Goal: Task Accomplishment & Management: Use online tool/utility

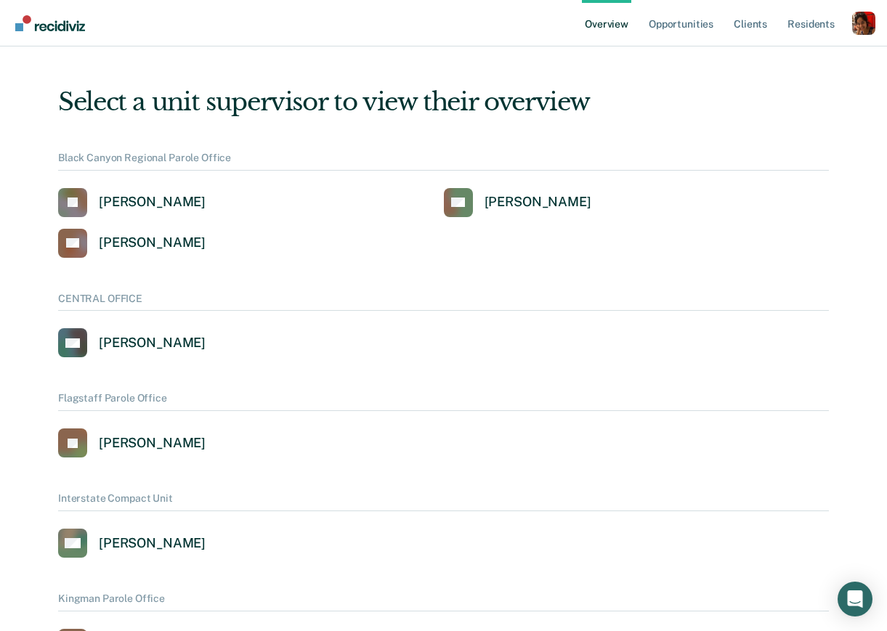
click at [862, 25] on div "Profile dropdown button" at bounding box center [863, 23] width 23 height 23
click at [761, 56] on link "Profile" at bounding box center [804, 58] width 117 height 12
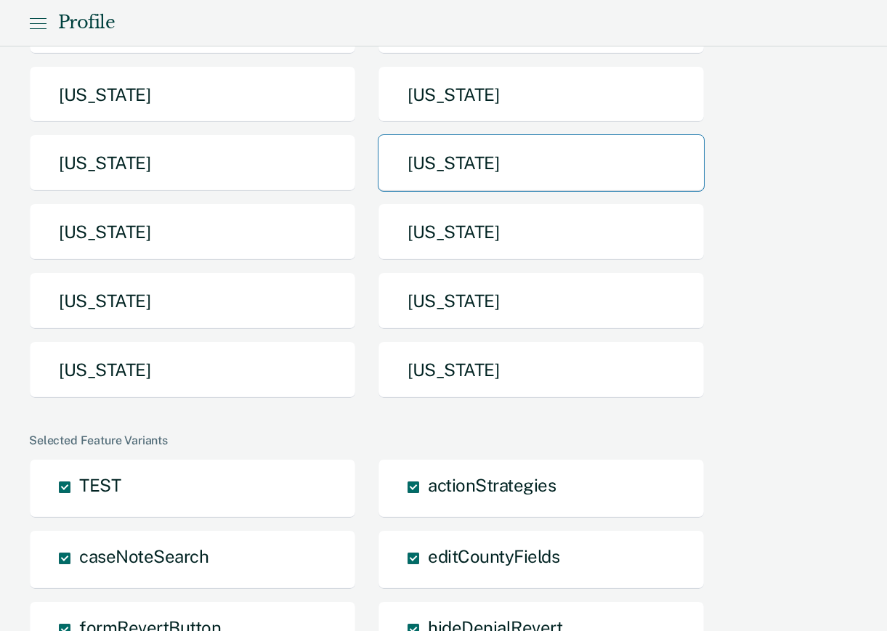
scroll to position [270, 0]
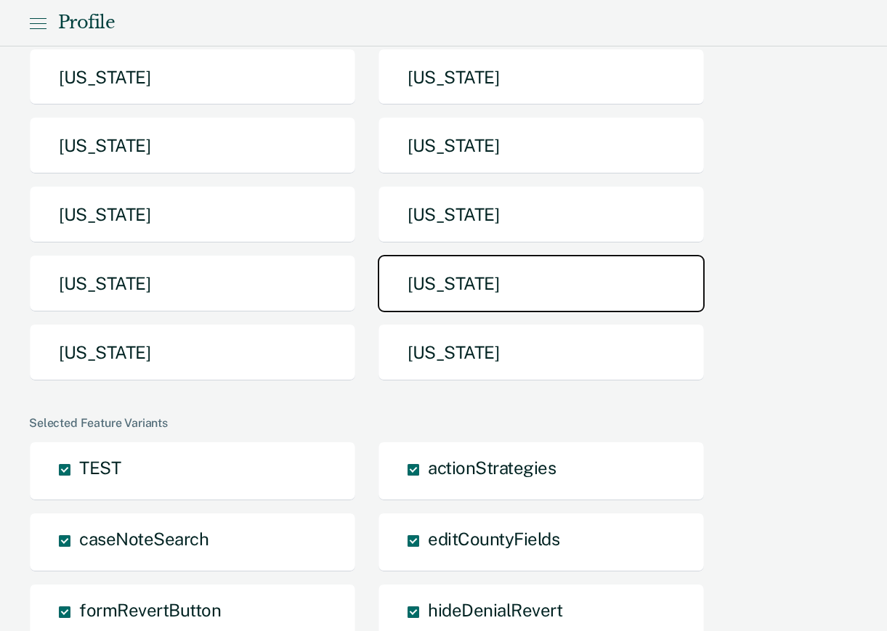
click at [532, 304] on button "[US_STATE]" at bounding box center [541, 283] width 327 height 57
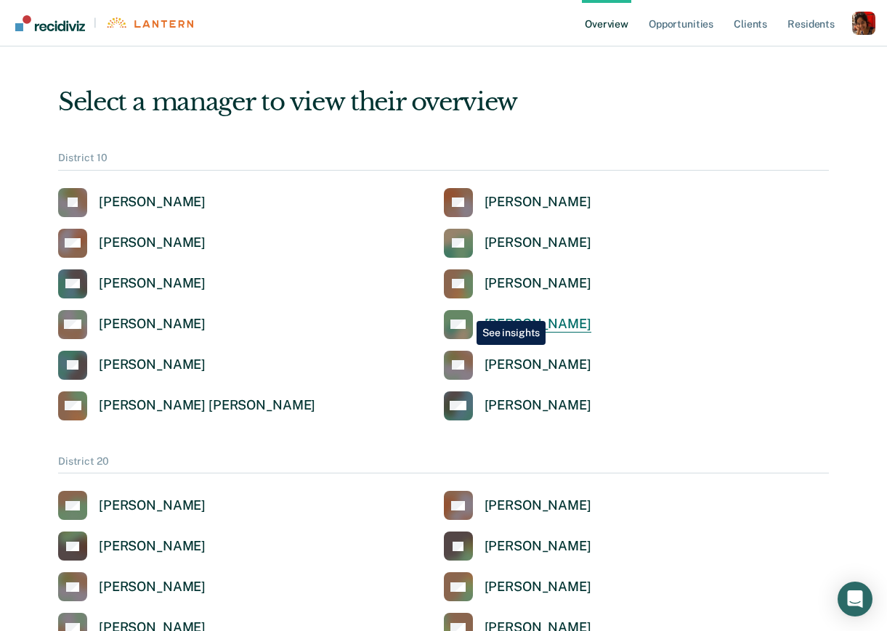
scroll to position [21, 0]
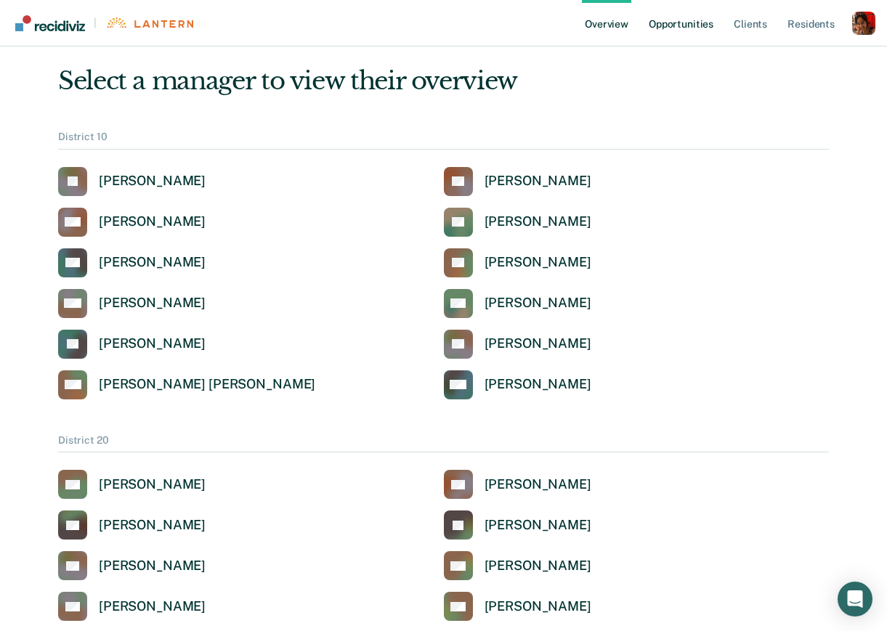
click at [693, 24] on link "Opportunities" at bounding box center [681, 23] width 70 height 46
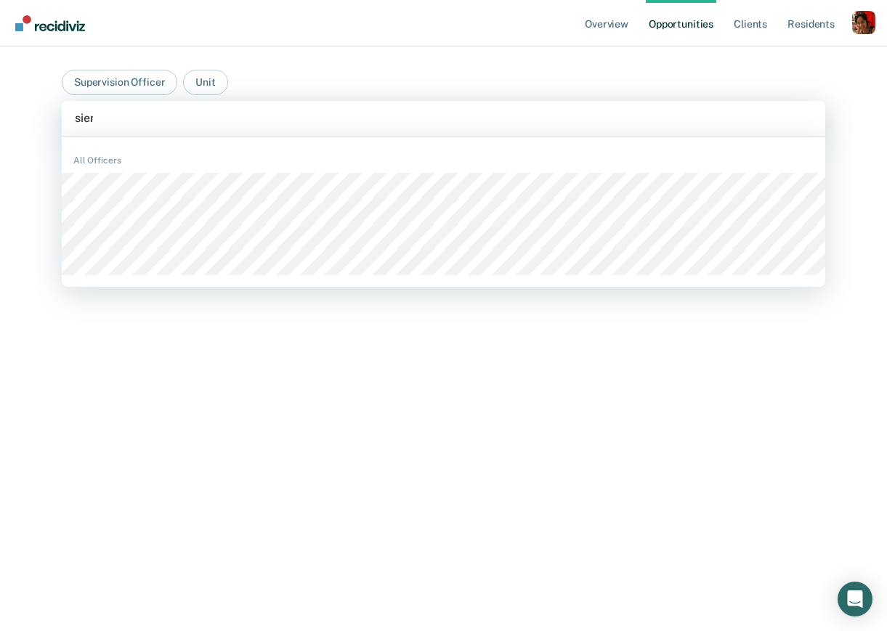
type input "sierr"
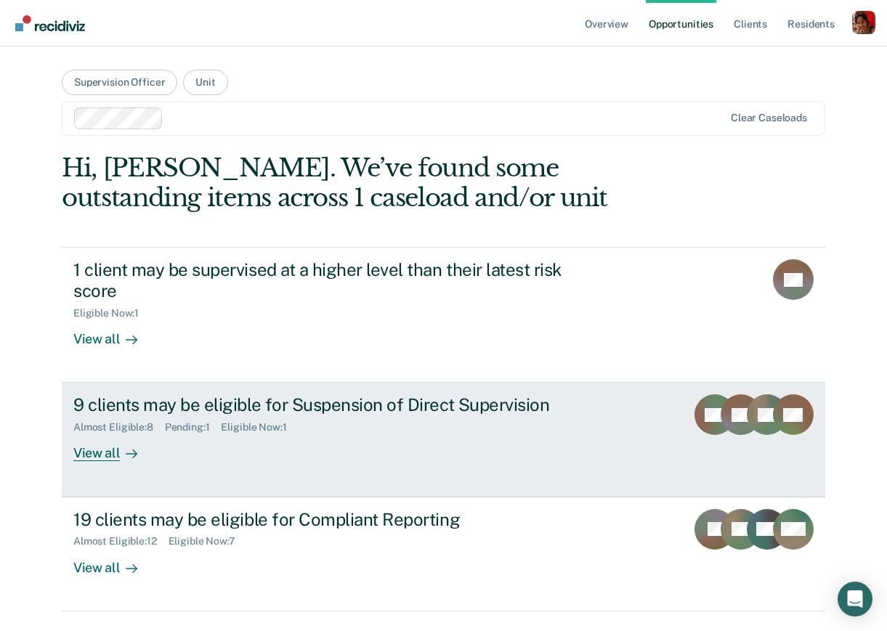
click at [80, 445] on div "View all" at bounding box center [113, 447] width 81 height 28
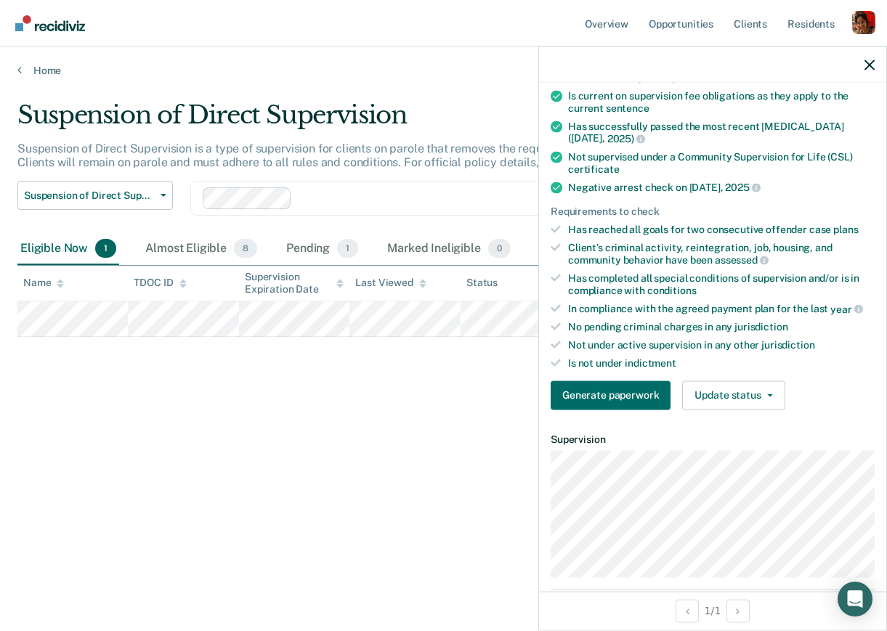
scroll to position [345, 0]
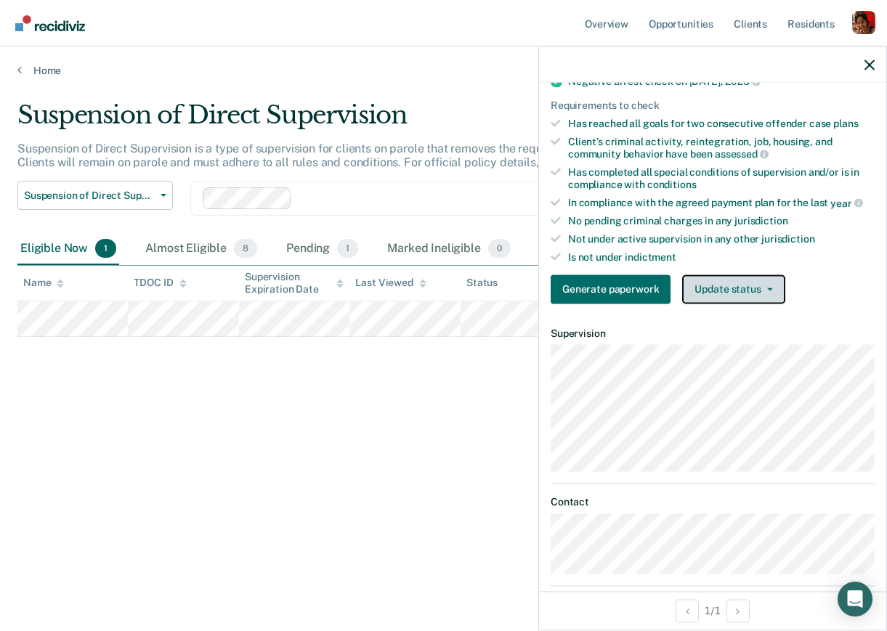
click at [763, 279] on button "Update status" at bounding box center [733, 288] width 102 height 29
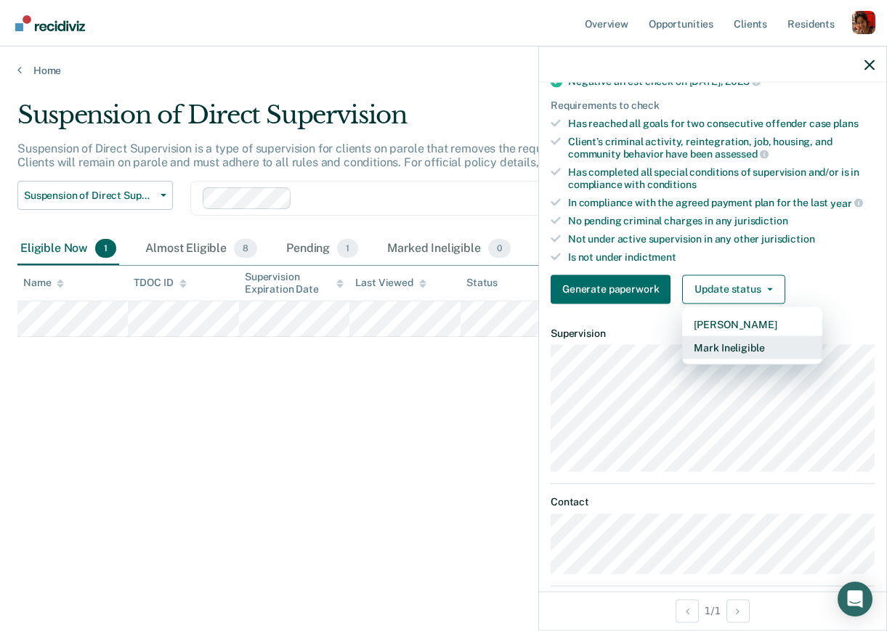
click at [739, 340] on button "Mark Ineligible" at bounding box center [752, 346] width 140 height 23
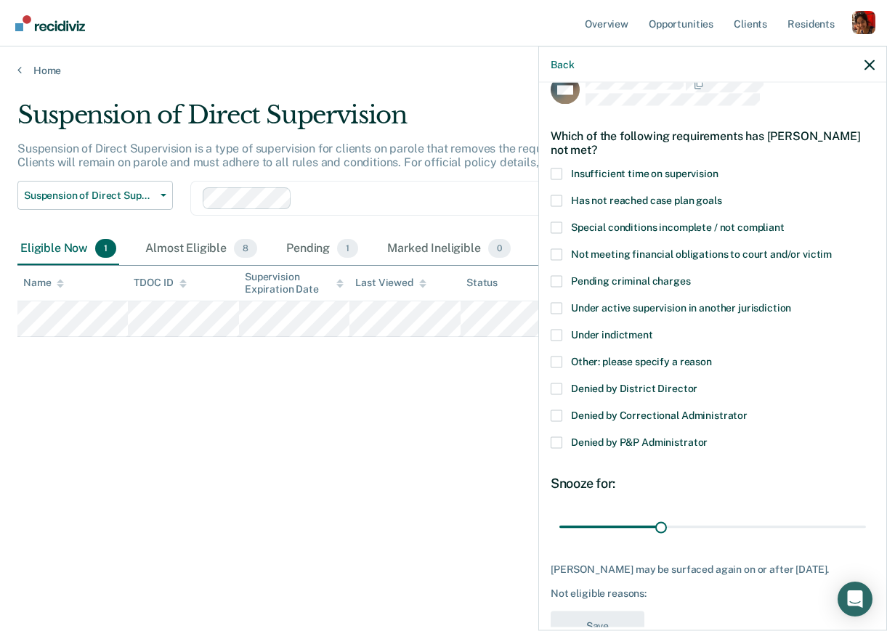
scroll to position [0, 0]
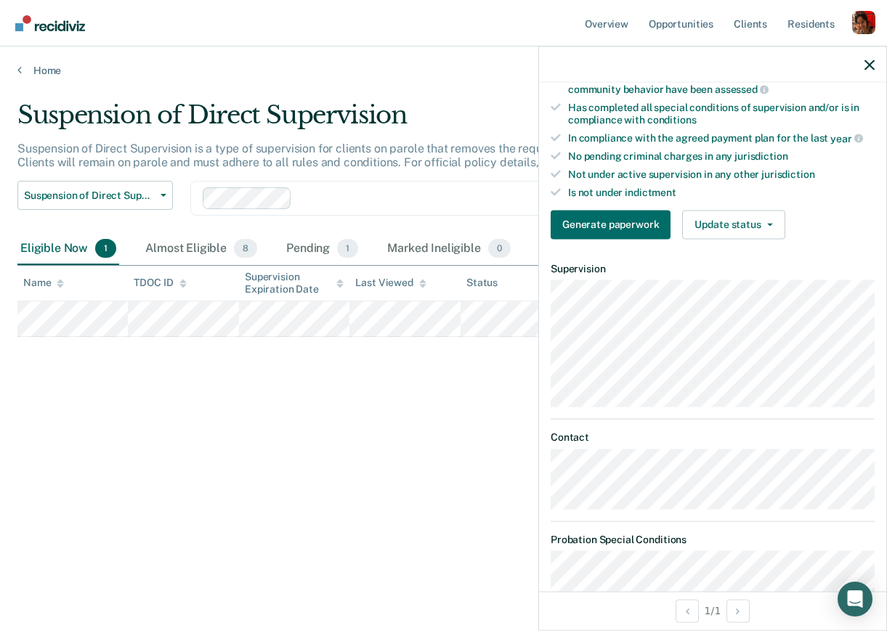
scroll to position [326, 0]
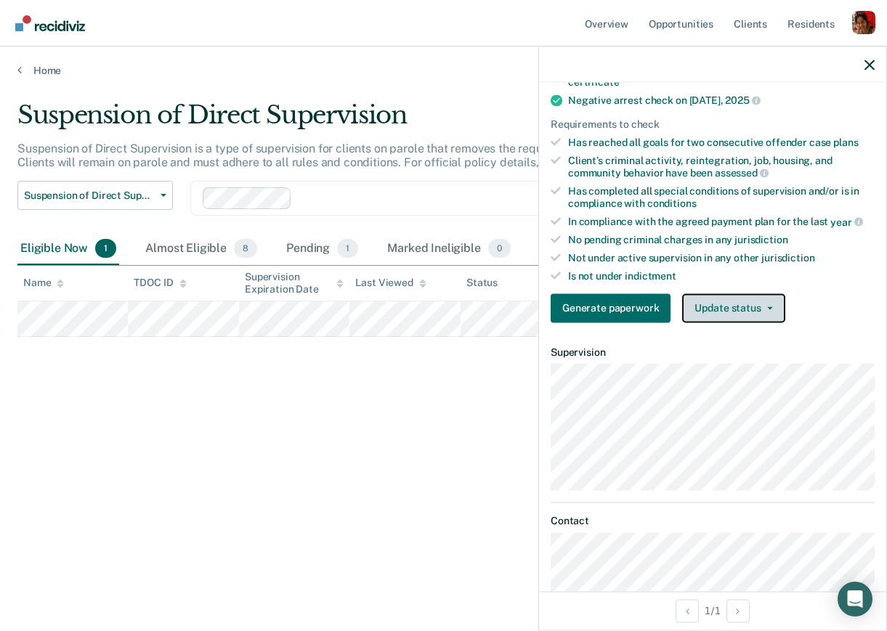
click at [750, 303] on button "Update status" at bounding box center [733, 307] width 102 height 29
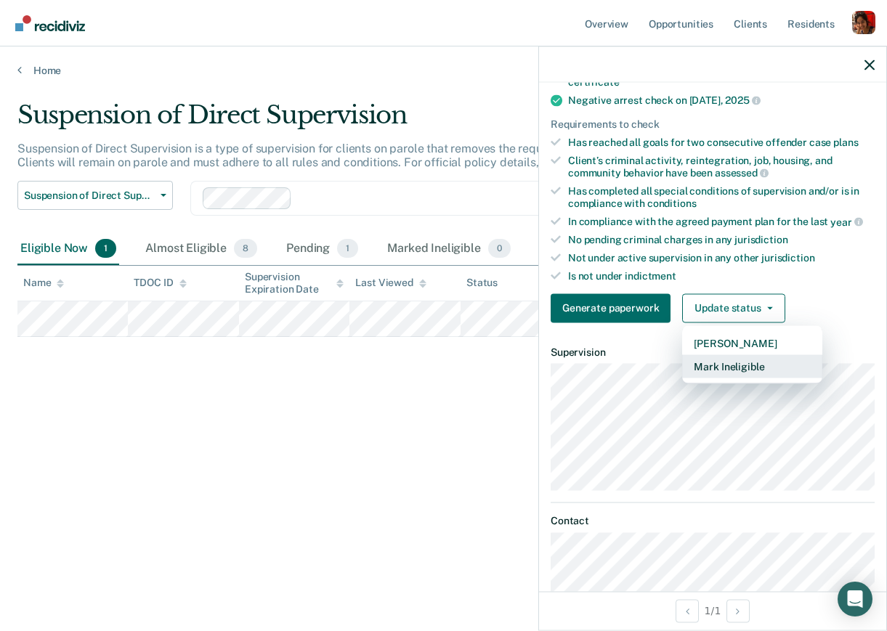
click at [721, 364] on button "Mark Ineligible" at bounding box center [752, 365] width 140 height 23
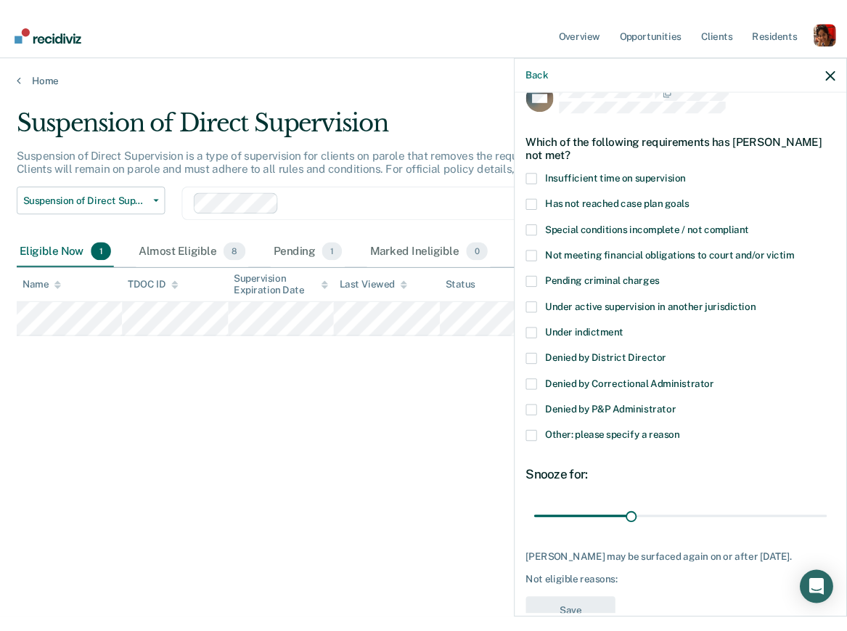
scroll to position [0, 0]
